Goal: Task Accomplishment & Management: Manage account settings

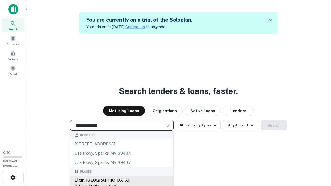
click at [122, 181] on div "Elgin, [GEOGRAPHIC_DATA], [GEOGRAPHIC_DATA]" at bounding box center [121, 184] width 103 height 16
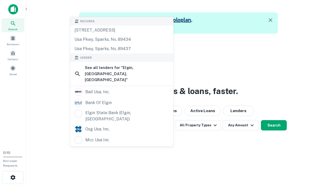
scroll to position [8, 0]
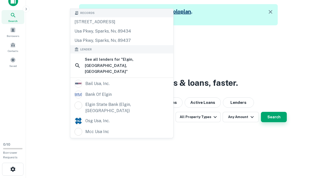
type input "**********"
click at [261, 112] on button "Search" at bounding box center [274, 117] width 26 height 10
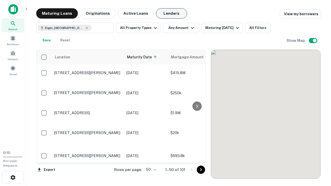
click at [172, 13] on button "Lenders" at bounding box center [171, 13] width 31 height 10
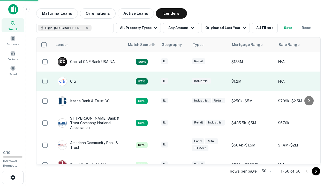
click at [184, 82] on div "IL" at bounding box center [174, 81] width 26 height 7
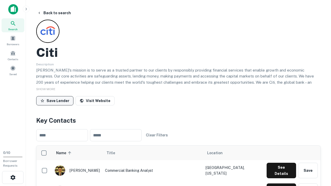
click at [55, 101] on button "Save Lender" at bounding box center [54, 100] width 37 height 9
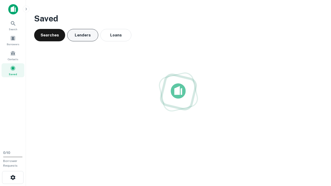
click at [83, 35] on button "Lenders" at bounding box center [82, 35] width 31 height 12
